Goal: Navigation & Orientation: Find specific page/section

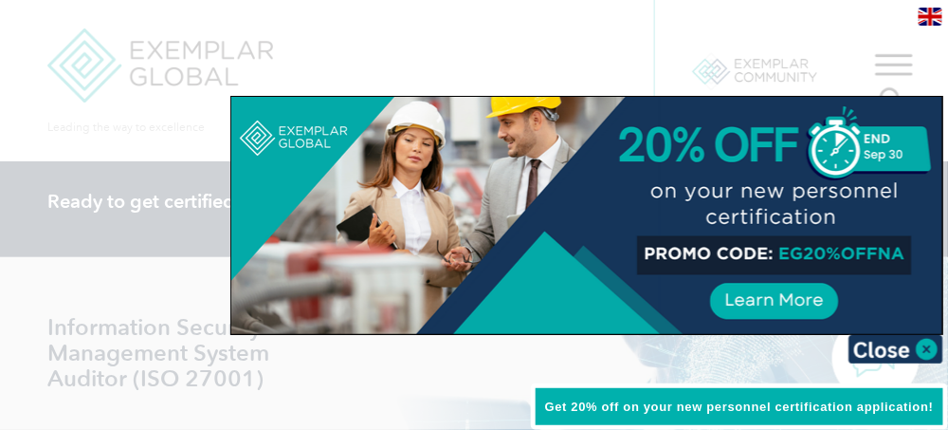
click at [886, 64] on div at bounding box center [474, 215] width 948 height 430
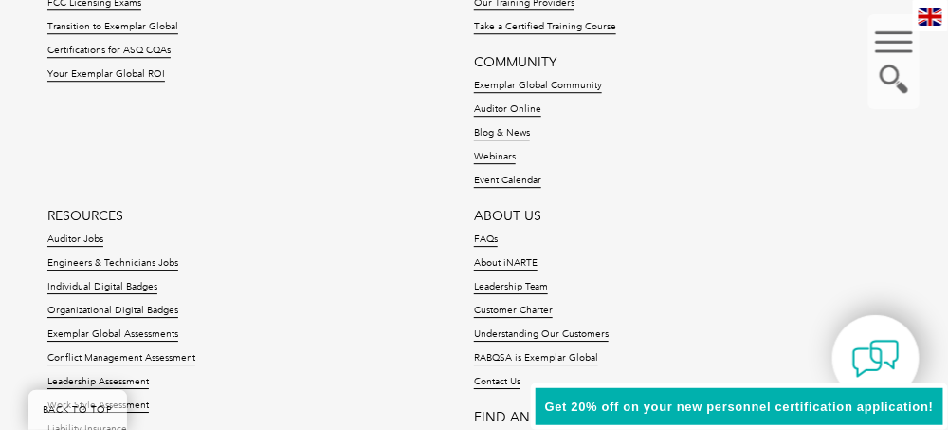
scroll to position [3098, 0]
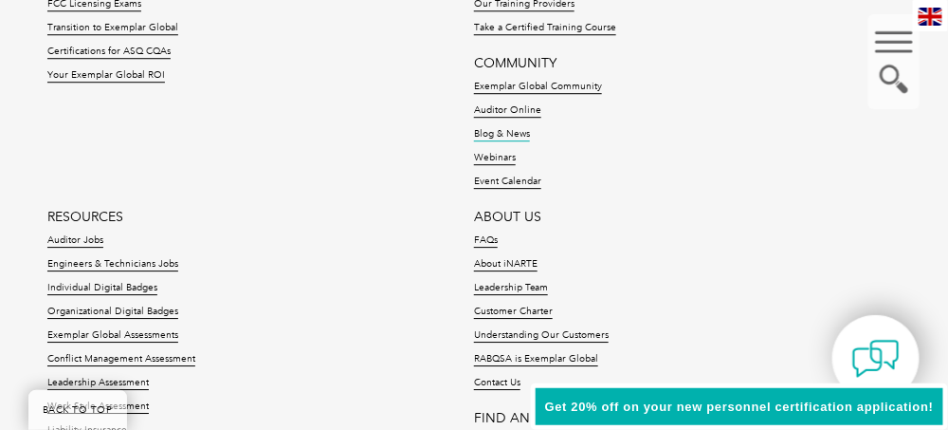
click at [501, 128] on link "Blog & News" at bounding box center [502, 134] width 56 height 13
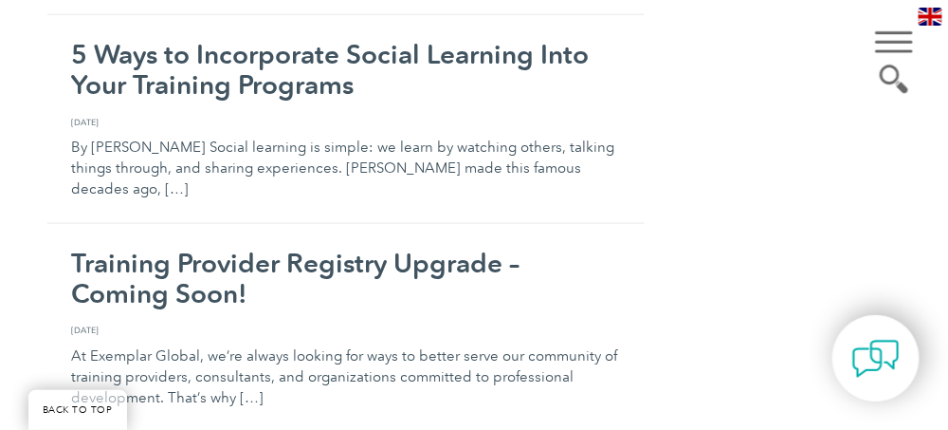
scroll to position [5974, 0]
